Goal: Task Accomplishment & Management: Use online tool/utility

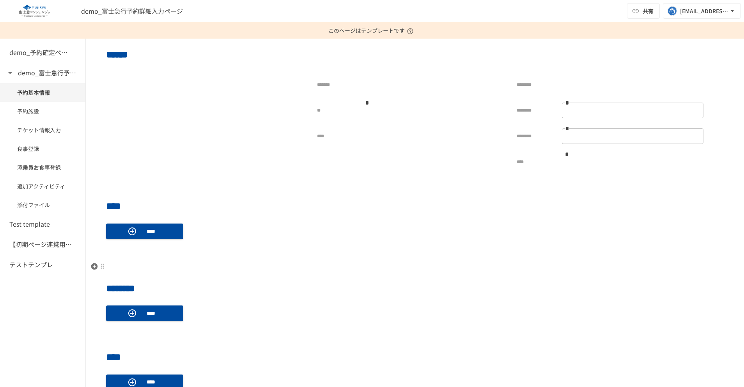
scroll to position [180, 0]
click at [301, 258] on div "**********" at bounding box center [415, 326] width 658 height 898
click at [246, 255] on p at bounding box center [414, 253] width 617 height 10
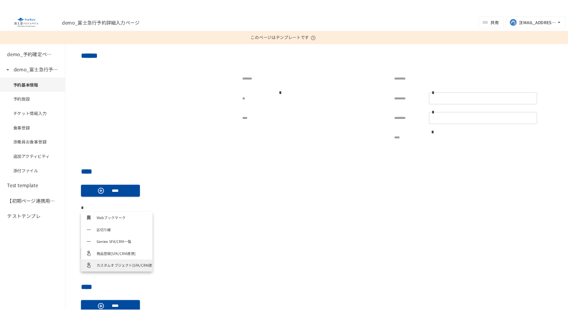
scroll to position [358, 0]
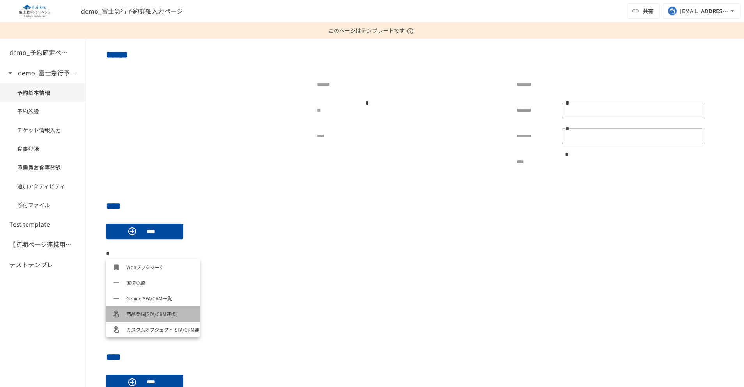
click at [169, 312] on span "商品登録[SFA/CRM連携]" at bounding box center [159, 313] width 67 height 7
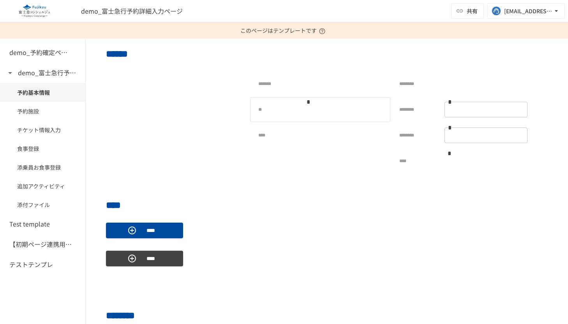
scroll to position [180, 0]
